Goal: Task Accomplishment & Management: Use online tool/utility

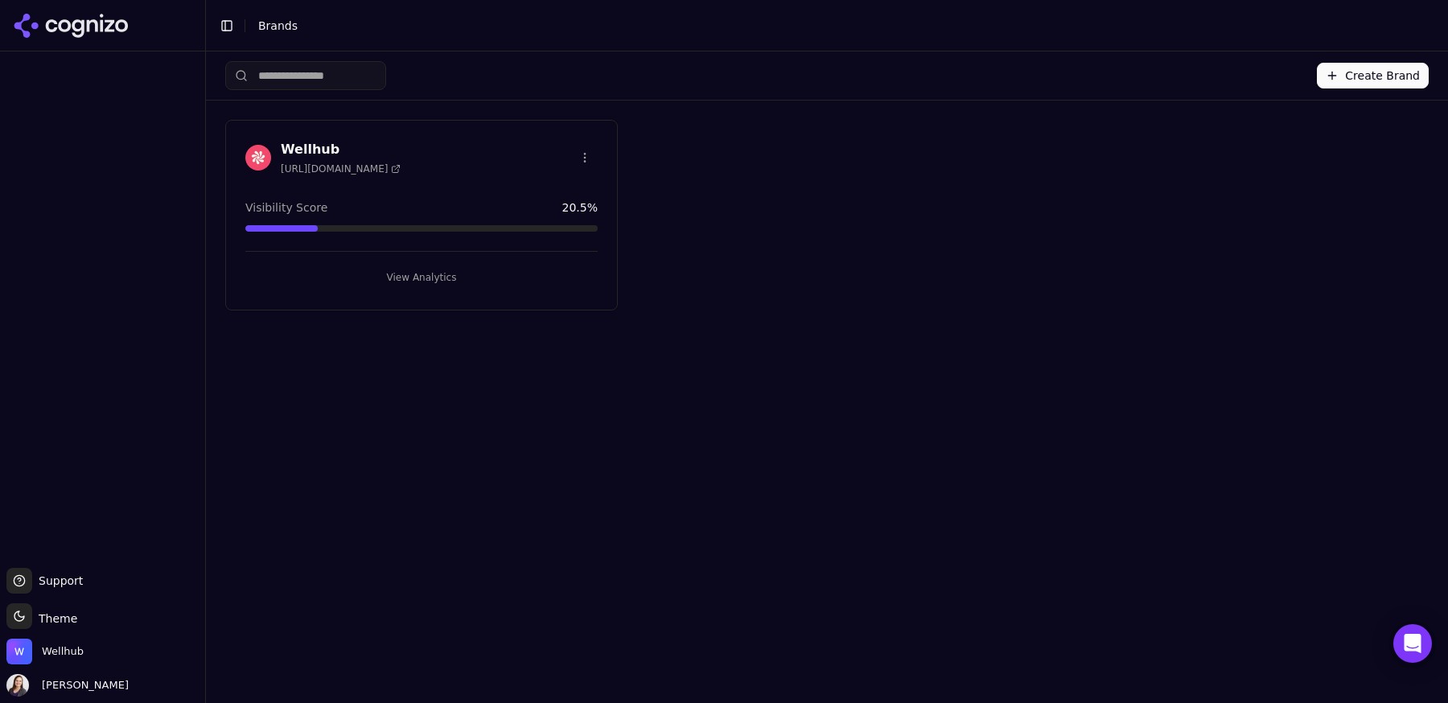
click at [435, 281] on button "View Analytics" at bounding box center [421, 278] width 352 height 26
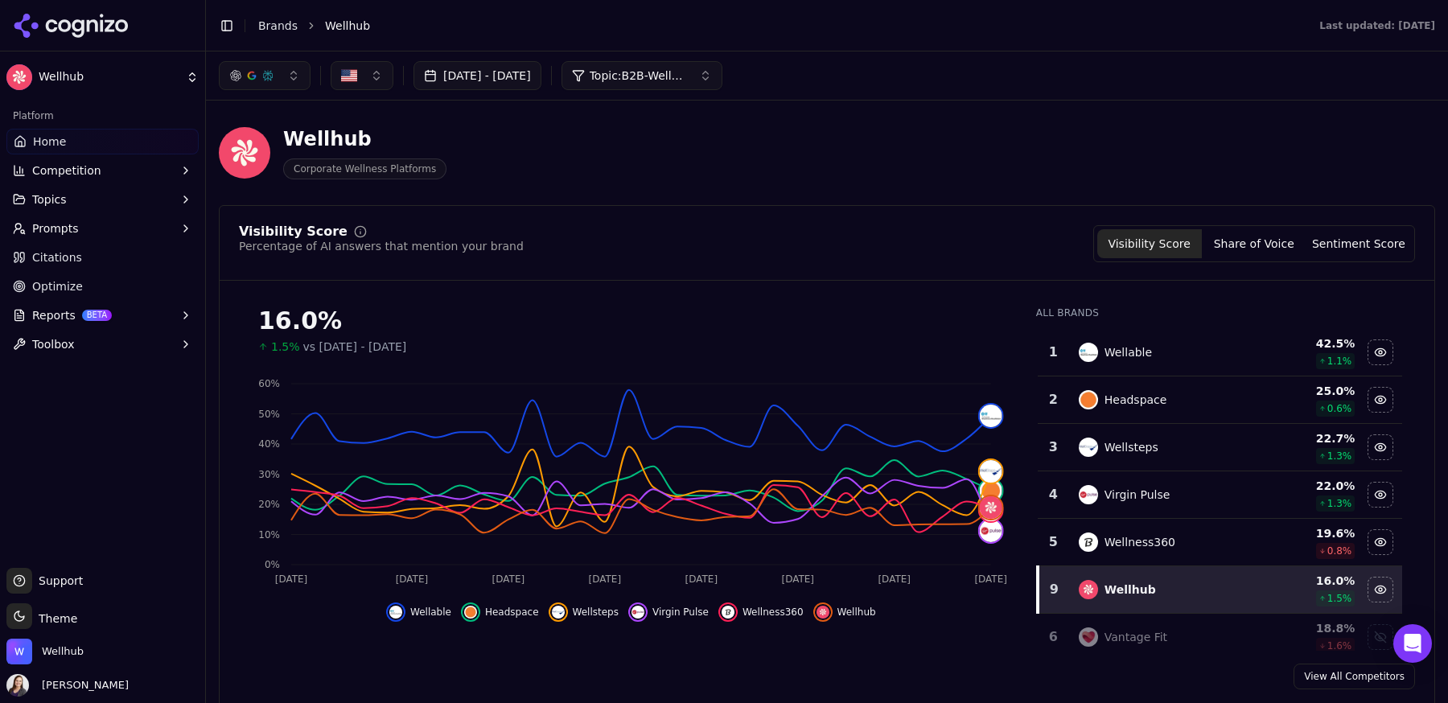
click at [44, 279] on span "Optimize" at bounding box center [57, 286] width 51 height 16
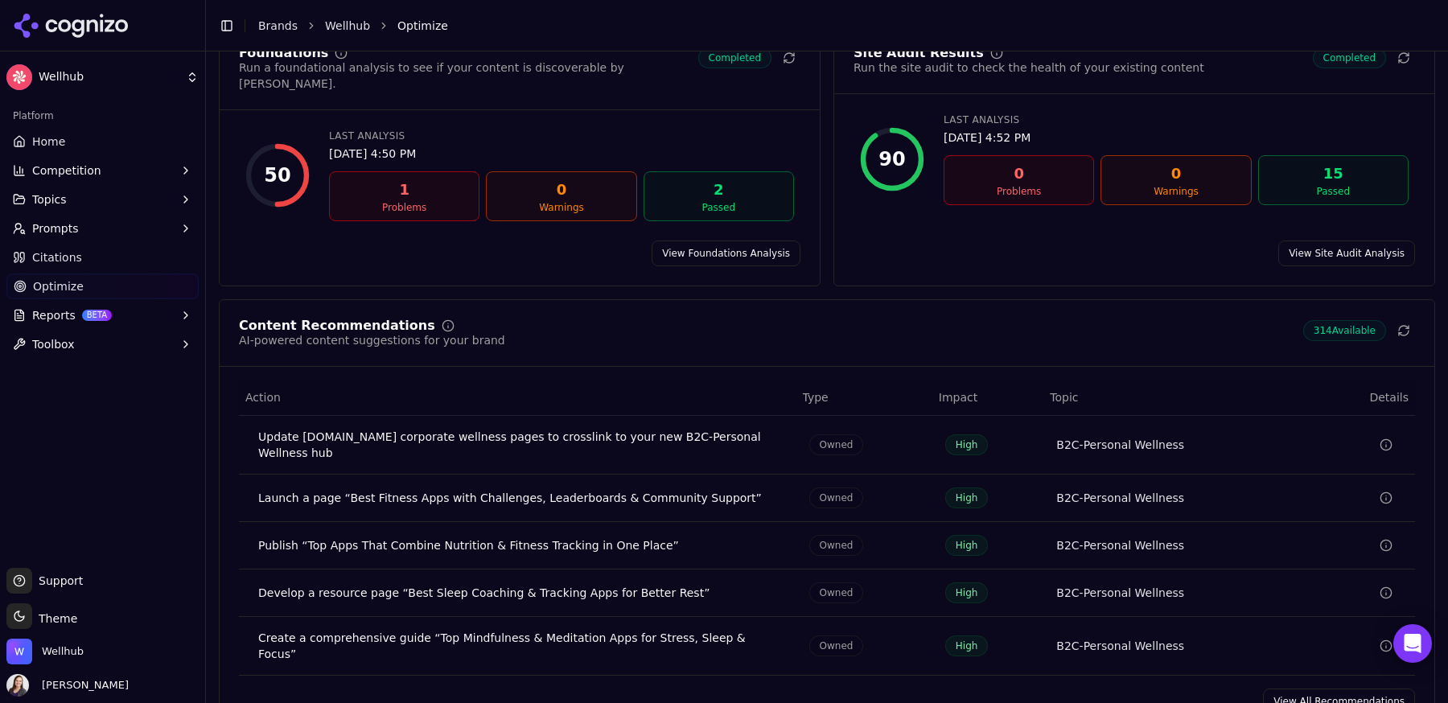
scroll to position [138, 0]
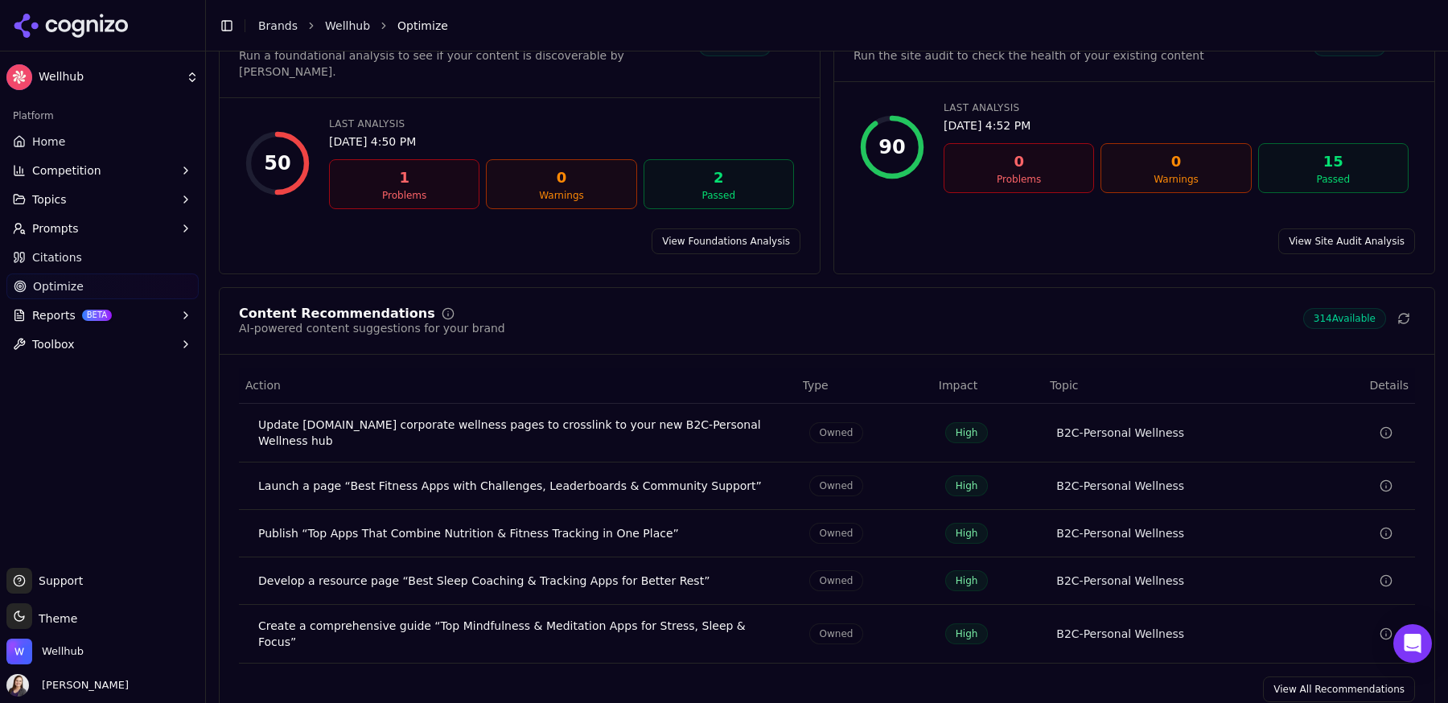
click at [1304, 676] on link "View All Recommendations" at bounding box center [1339, 689] width 152 height 26
